Goal: Navigation & Orientation: Find specific page/section

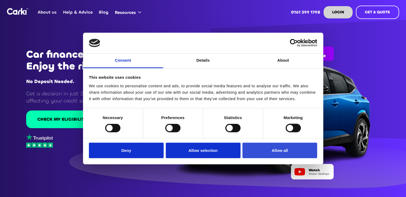
click at [287, 151] on button "Allow all" at bounding box center [279, 150] width 75 height 15
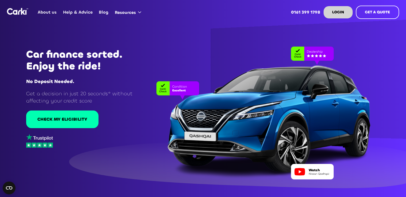
click at [46, 12] on link "About us" at bounding box center [47, 12] width 25 height 21
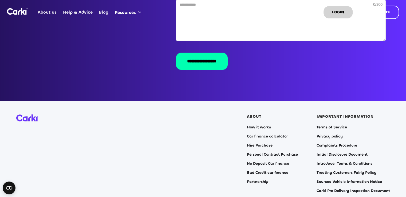
scroll to position [1095, 0]
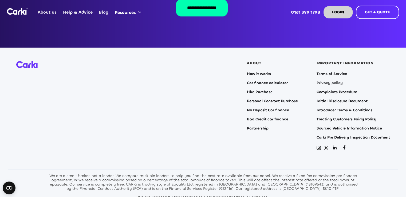
click at [335, 81] on link "Privacy policy" at bounding box center [330, 83] width 26 height 4
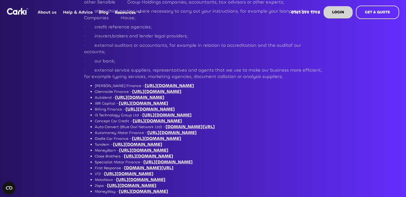
scroll to position [1495, 0]
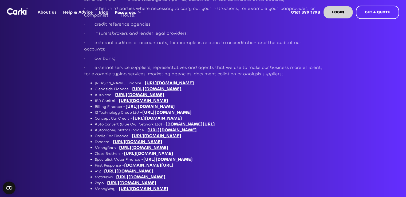
click at [153, 86] on link "[URL][DOMAIN_NAME]" at bounding box center [156, 89] width 49 height 6
